Goal: Find specific page/section: Find specific page/section

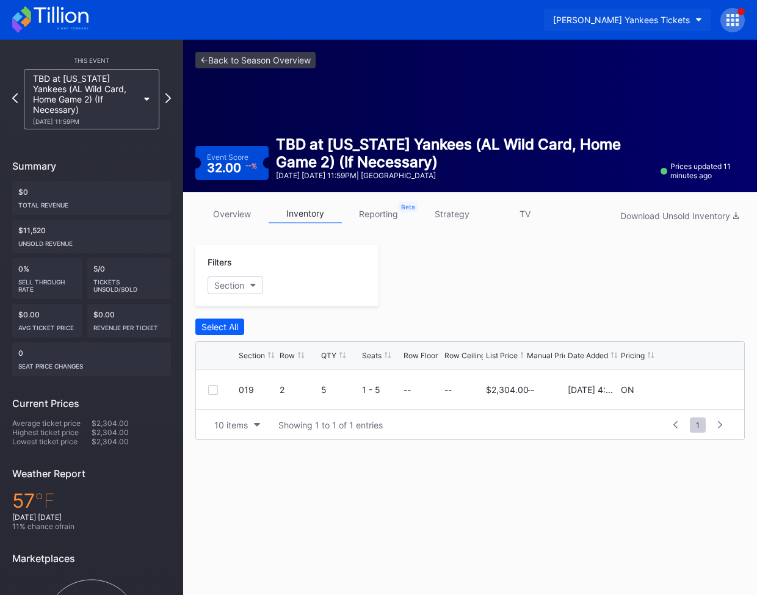
click at [650, 23] on div "[PERSON_NAME] Yankees Tickets" at bounding box center [621, 20] width 137 height 10
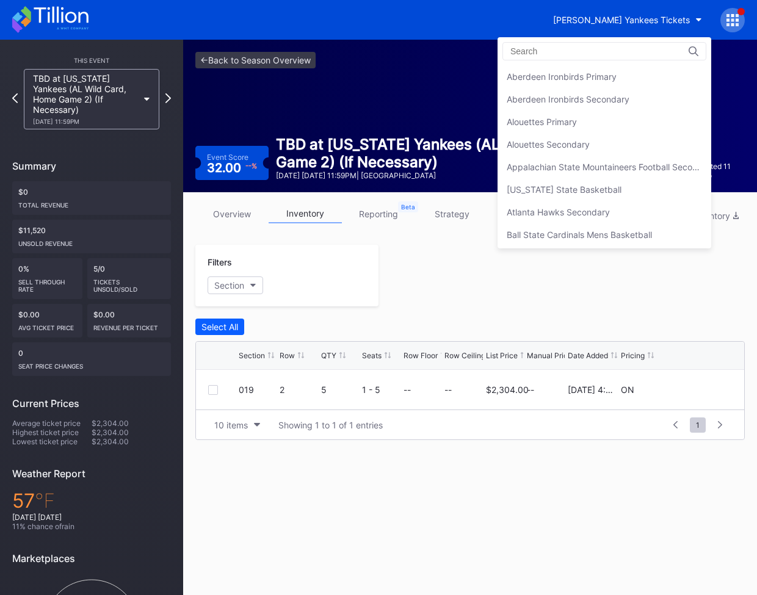
scroll to position [806, 0]
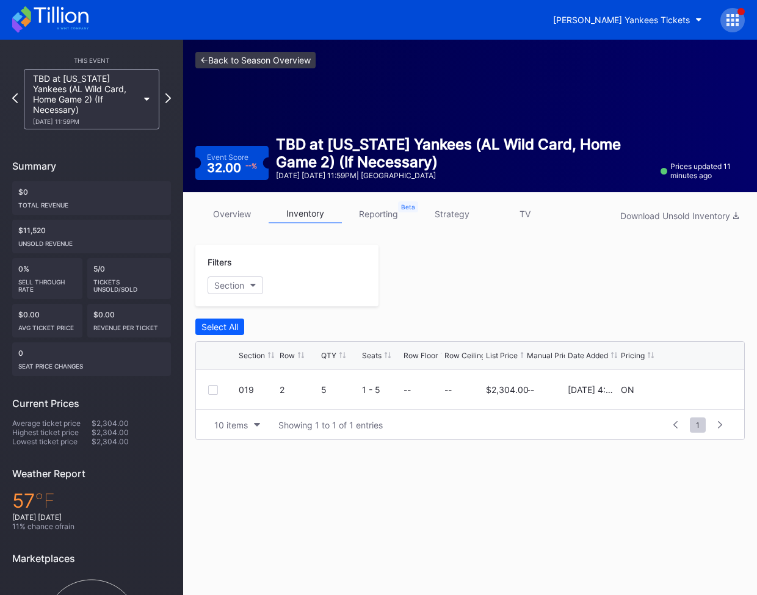
click at [238, 60] on link "<- Back to Season Overview" at bounding box center [255, 60] width 120 height 16
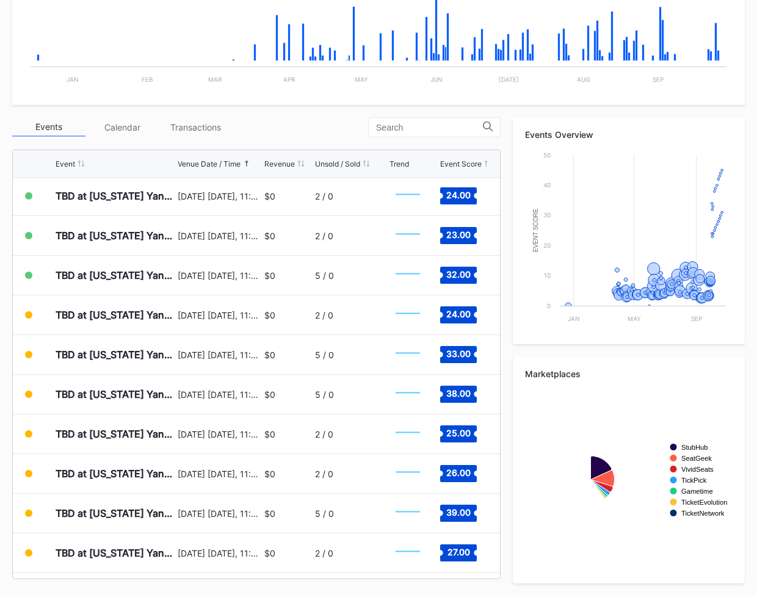
scroll to position [5878, 0]
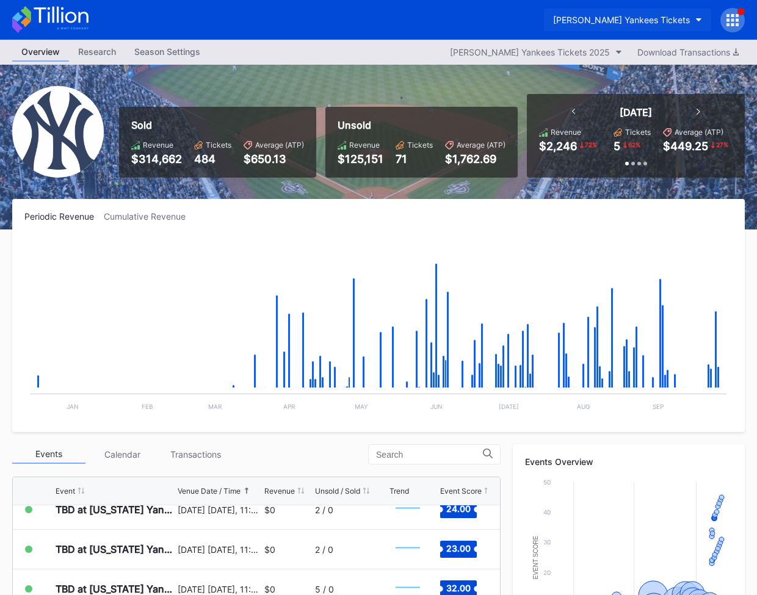
click at [685, 23] on div "[PERSON_NAME] Yankees Tickets" at bounding box center [621, 20] width 137 height 10
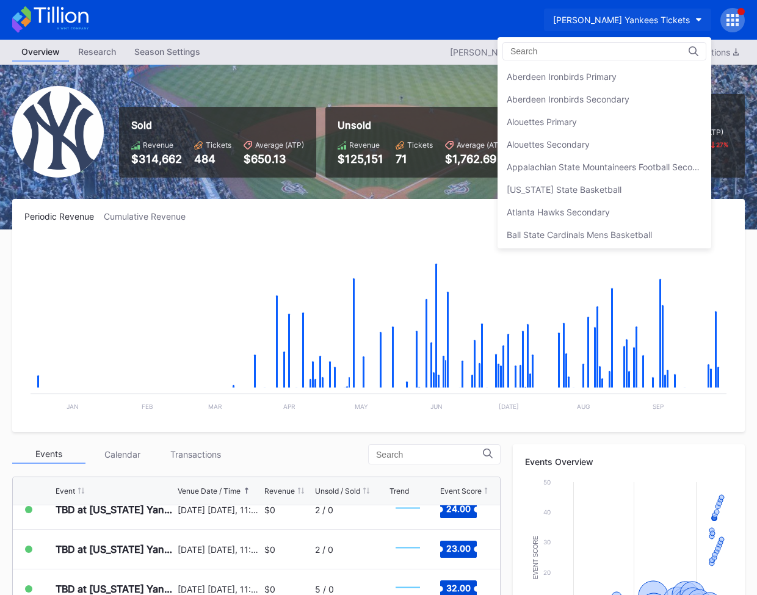
scroll to position [806, 0]
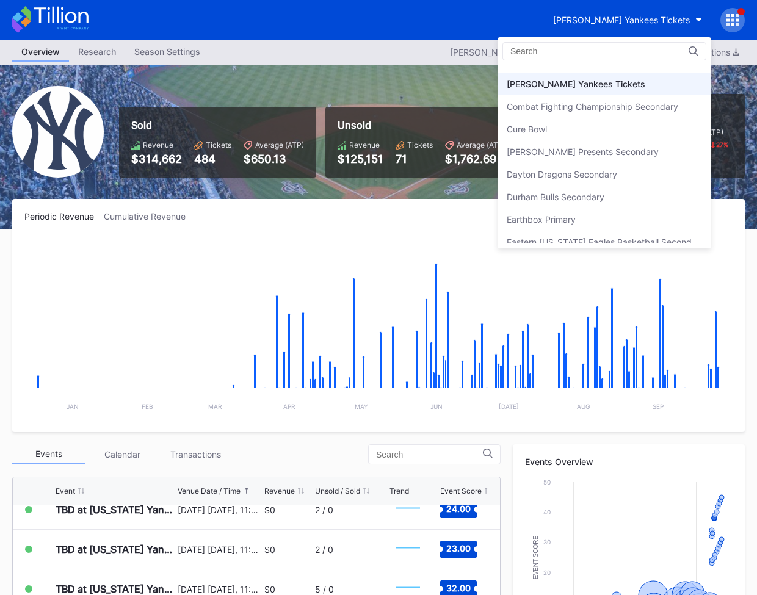
click at [586, 51] on input at bounding box center [564, 51] width 107 height 10
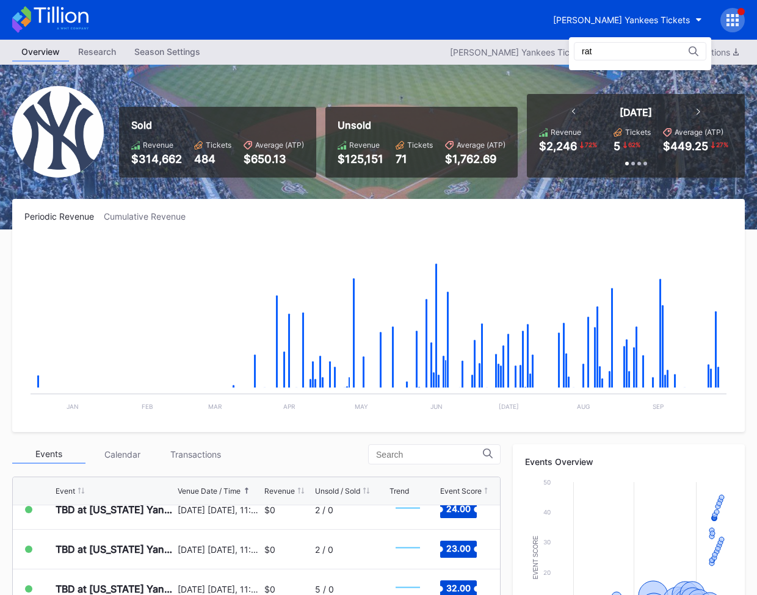
scroll to position [0, 0]
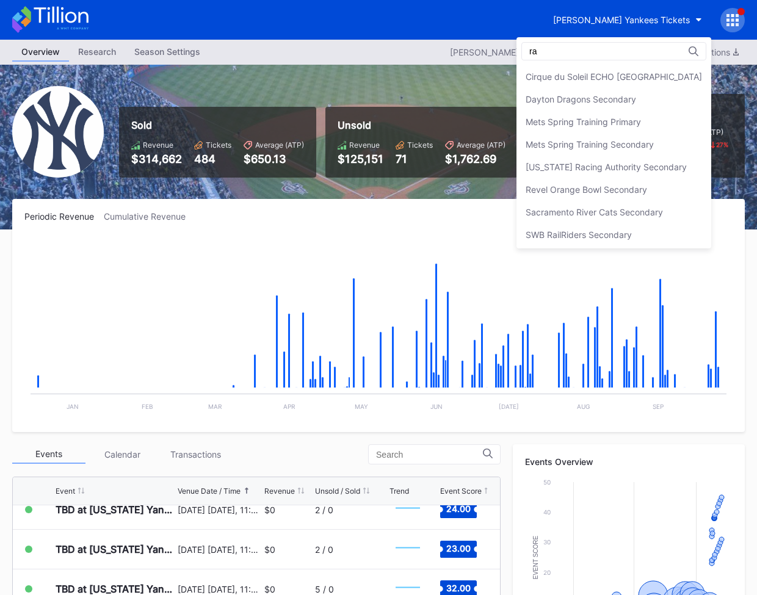
type input "r"
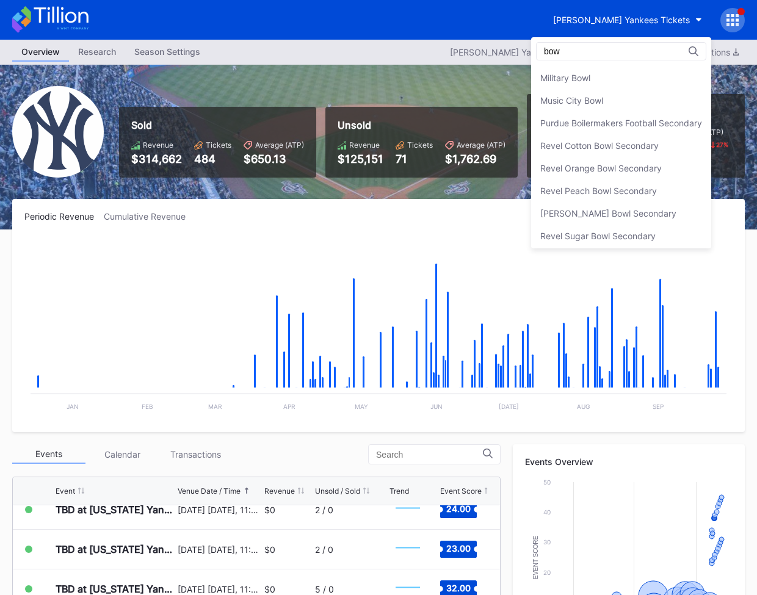
scroll to position [134, 0]
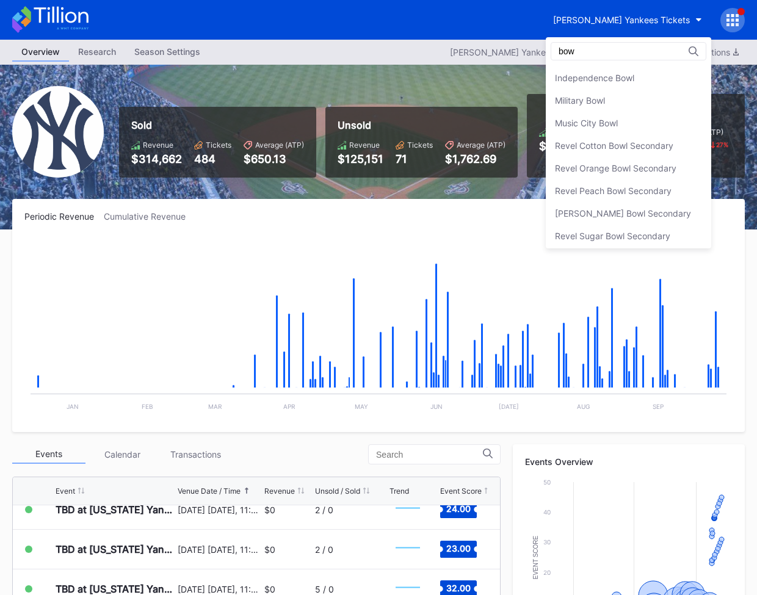
type input "bow"
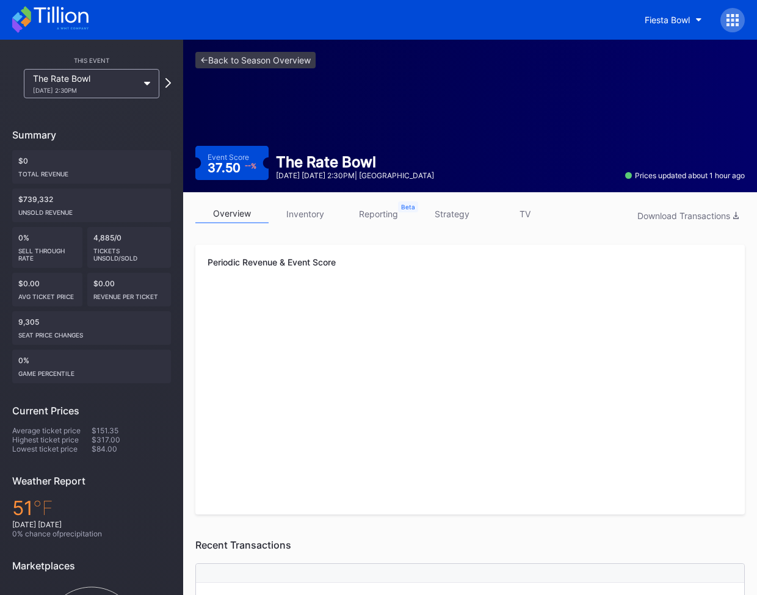
click at [736, 22] on icon at bounding box center [733, 20] width 12 height 12
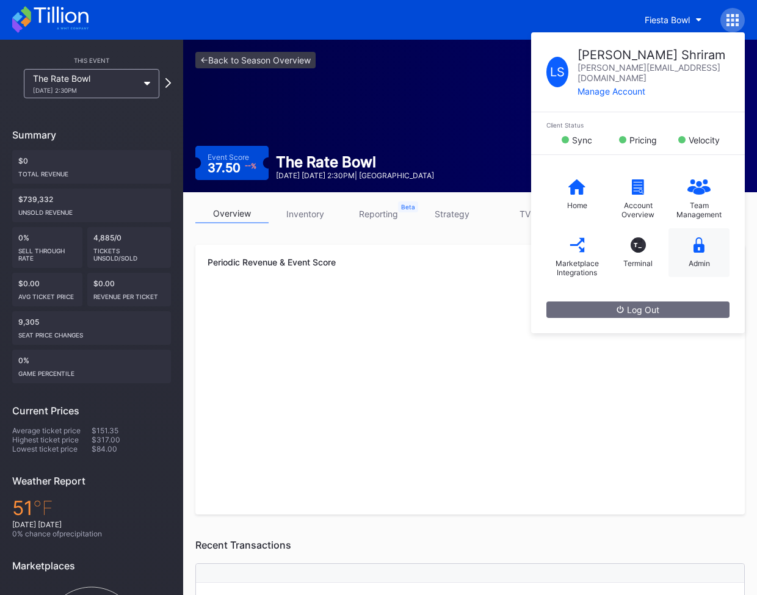
click at [699, 238] on icon at bounding box center [699, 245] width 11 height 15
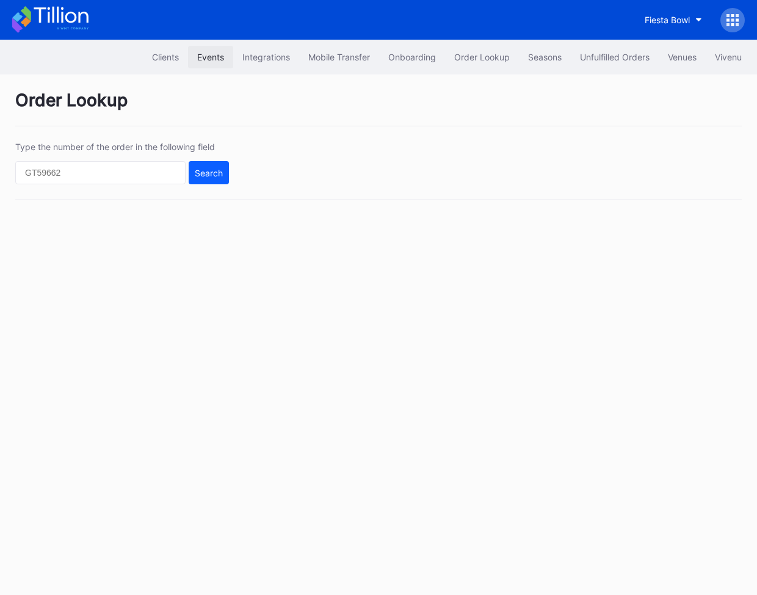
click at [202, 61] on div "Events" at bounding box center [210, 57] width 27 height 10
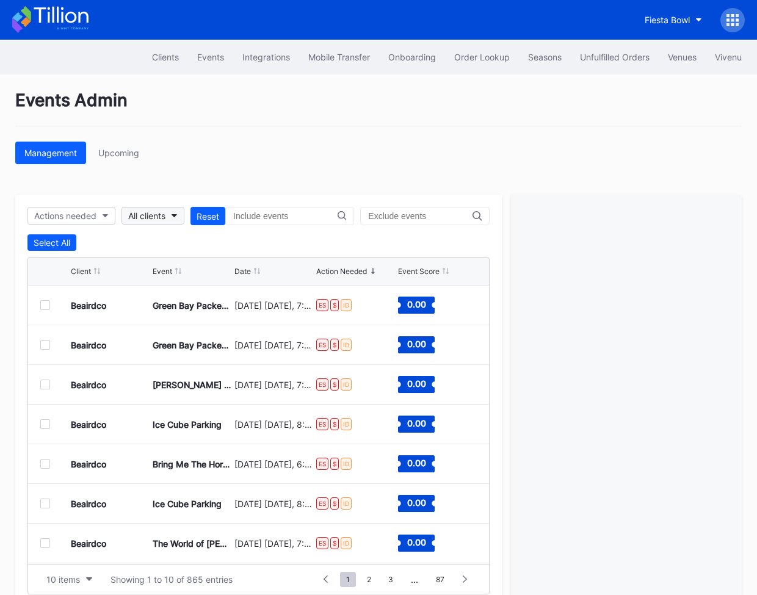
click at [157, 211] on div "All clients" at bounding box center [146, 216] width 37 height 10
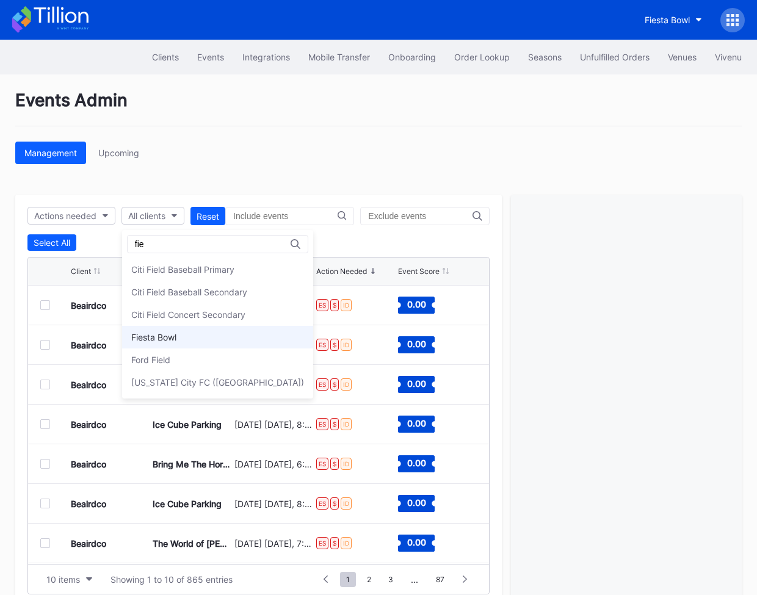
type input "fie"
click at [169, 336] on div "Fiesta Bowl" at bounding box center [153, 337] width 45 height 10
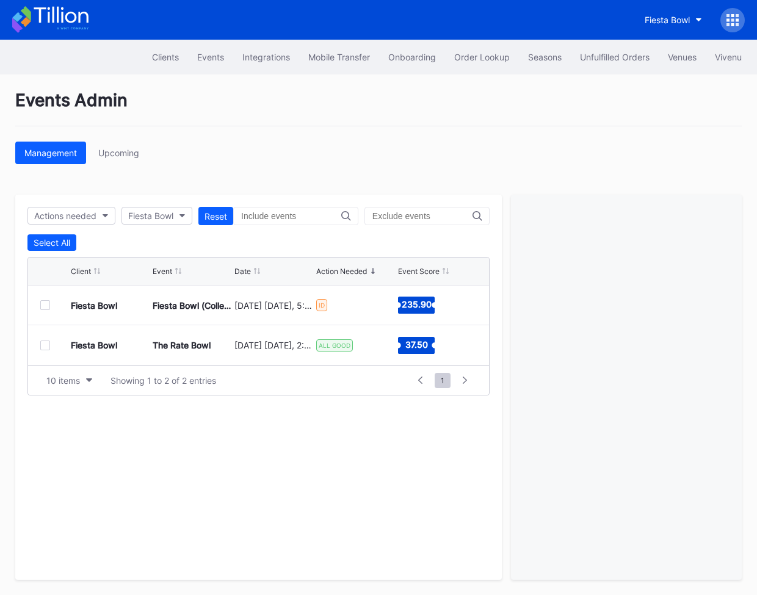
click at [42, 302] on div at bounding box center [45, 305] width 10 height 10
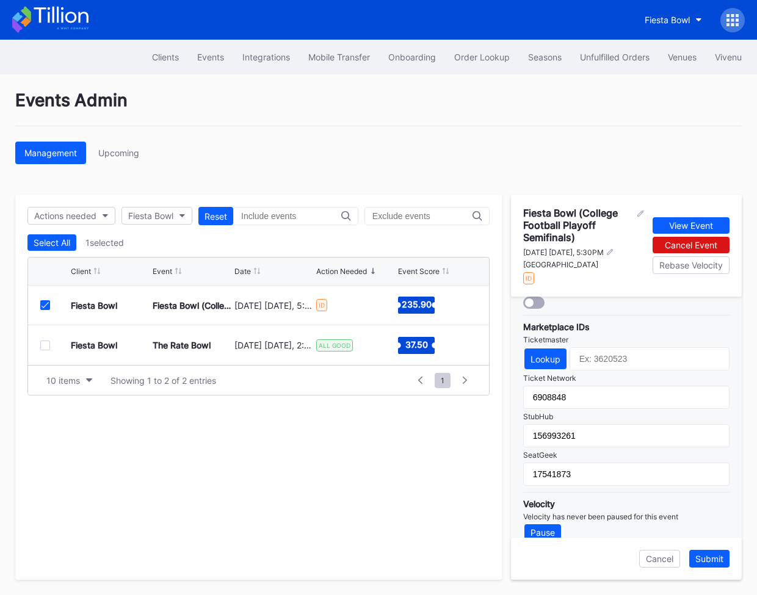
scroll to position [389, 0]
click at [545, 354] on div "Lookup" at bounding box center [546, 359] width 30 height 10
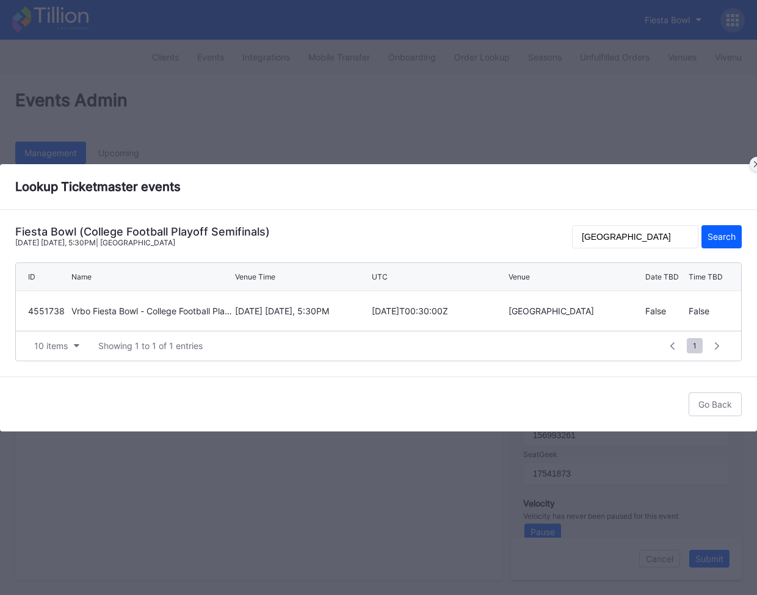
click at [752, 169] on div at bounding box center [757, 164] width 15 height 15
